Goal: Transaction & Acquisition: Download file/media

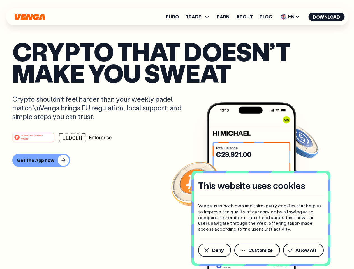
click at [177, 134] on div "#1 PRODUCT OF THE MONTH Web3" at bounding box center [176, 137] width 329 height 10
click at [214, 250] on span "Deny" at bounding box center [217, 250] width 11 height 4
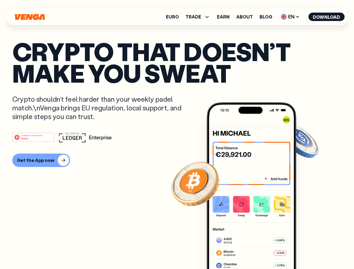
click at [257, 250] on img at bounding box center [251, 196] width 90 height 188
click at [304, 250] on article "Crypto that doesn’t make you sweat Crypto shouldn’t feel harder than your weekl…" at bounding box center [176, 146] width 329 height 210
click at [199, 17] on span "TRADE" at bounding box center [193, 17] width 16 height 4
click at [290, 17] on span "EN" at bounding box center [290, 16] width 23 height 9
click at [326, 17] on button "Download" at bounding box center [326, 17] width 36 height 8
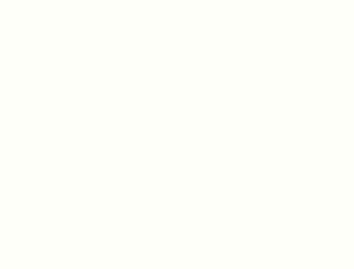
click at [177, 0] on html "This website uses cookies Venga uses both own and third-party cookies that help…" at bounding box center [177, 0] width 354 height 0
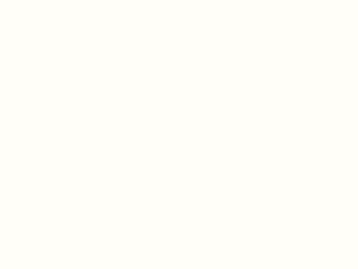
click at [40, 0] on html "This website uses cookies Venga uses both own and third-party cookies that help…" at bounding box center [179, 0] width 358 height 0
click at [34, 0] on html "This website uses cookies Venga uses both own and third-party cookies that help…" at bounding box center [179, 0] width 358 height 0
